Goal: Task Accomplishment & Management: Manage account settings

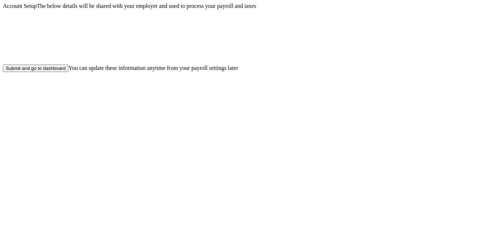
click at [65, 71] on div "Submit and go to dashboard" at bounding box center [36, 67] width 60 height 5
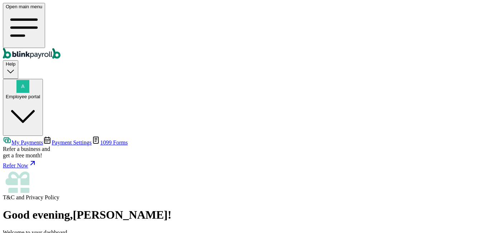
click at [55, 139] on span "Payment Settings" at bounding box center [72, 142] width 40 height 6
click at [100, 139] on span "1099 Forms" at bounding box center [114, 142] width 28 height 6
click at [39, 139] on span "My Payments" at bounding box center [26, 142] width 31 height 6
